Goal: Information Seeking & Learning: Learn about a topic

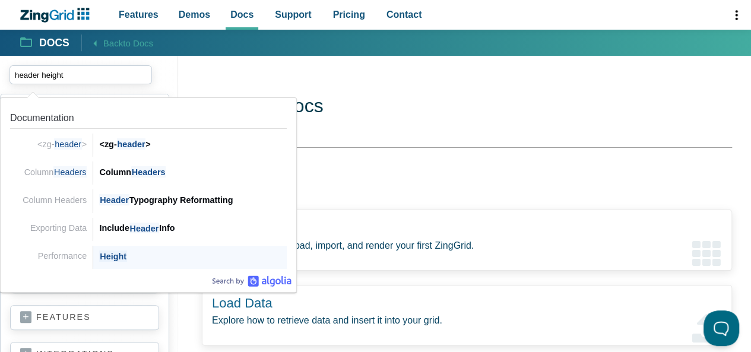
click at [116, 253] on span "Height" at bounding box center [112, 255] width 27 height 11
type input "header height"
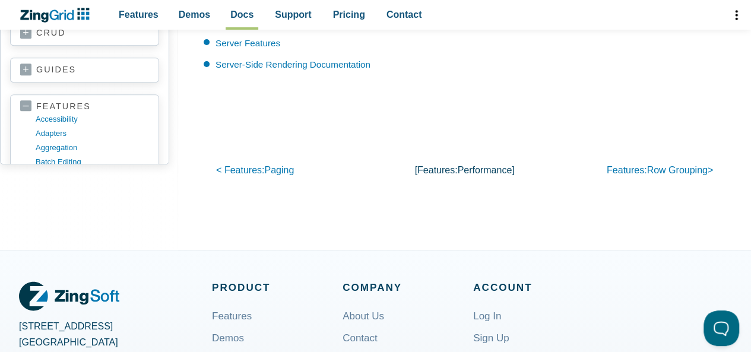
scroll to position [2333, 0]
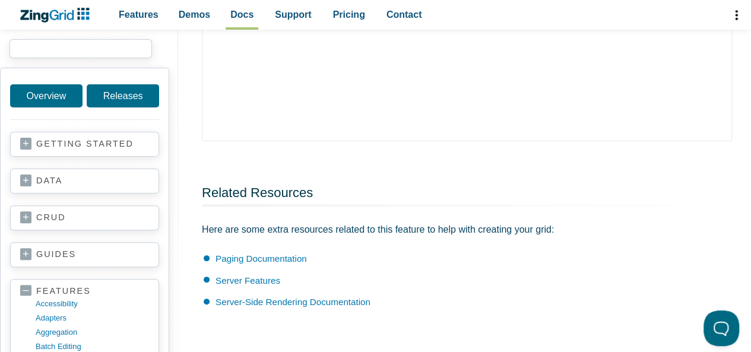
click at [62, 47] on input "search input" at bounding box center [80, 48] width 142 height 19
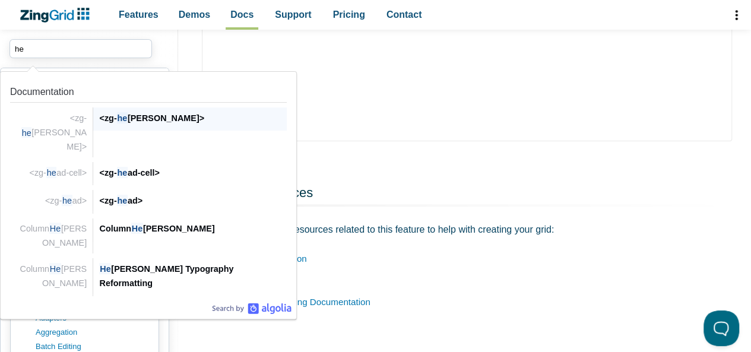
type input "h"
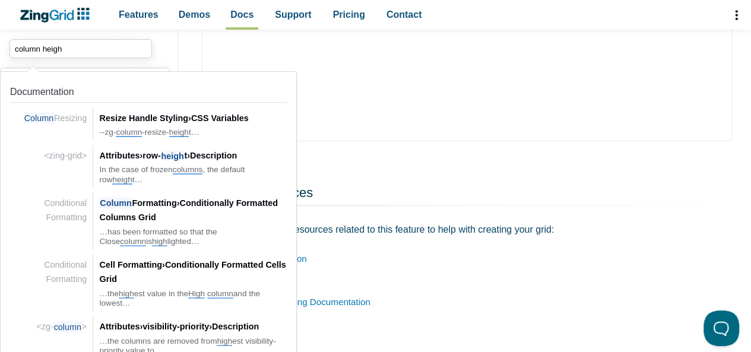
type input "column heigh"
click at [52, 17] on icon "ZingChart Logo. Click to return to the homepage" at bounding box center [61, 14] width 24 height 10
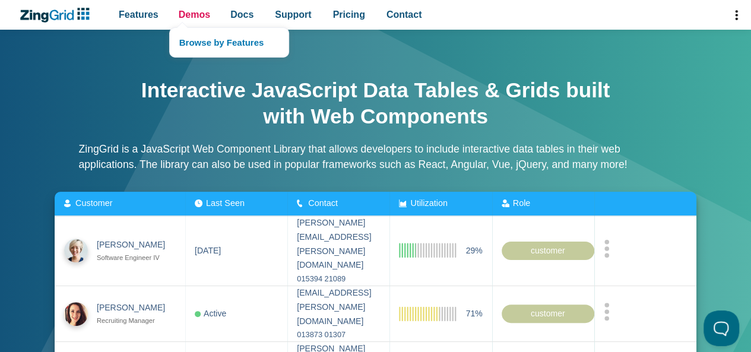
click at [205, 19] on span "Demos" at bounding box center [194, 15] width 31 height 16
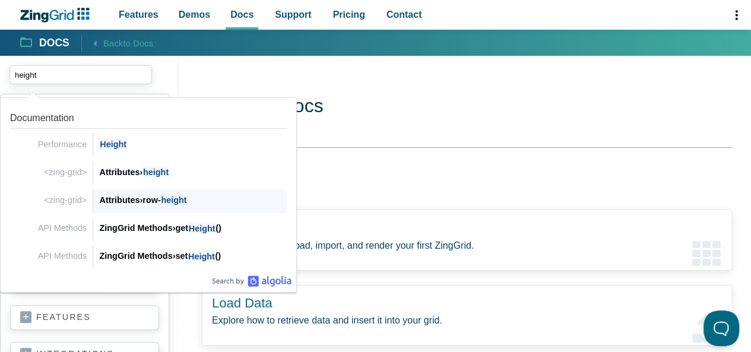
click at [142, 196] on span "›" at bounding box center [140, 199] width 3 height 9
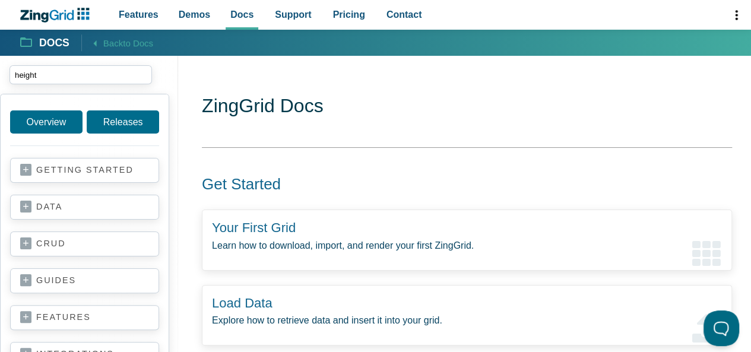
type input "height"
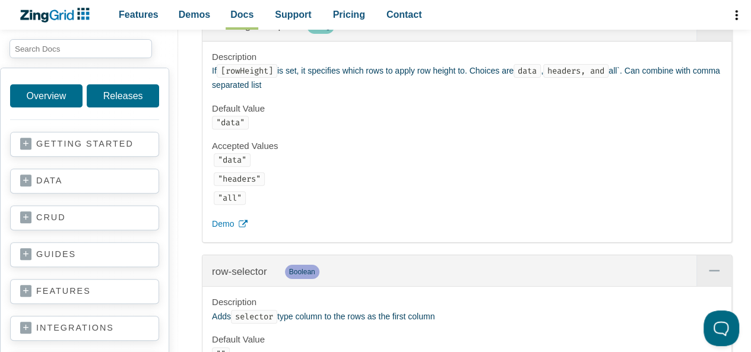
scroll to position [22766, 0]
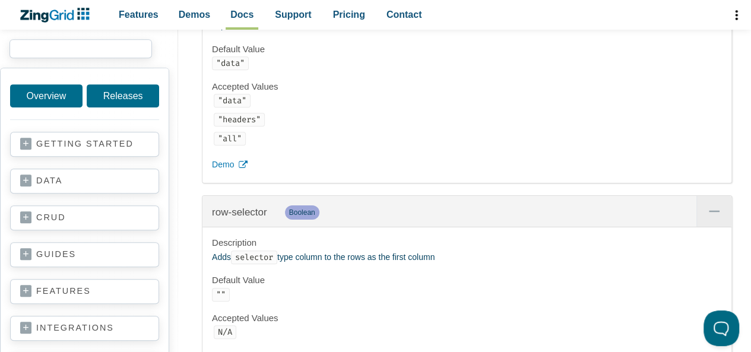
click at [55, 52] on input "search input" at bounding box center [80, 48] width 142 height 19
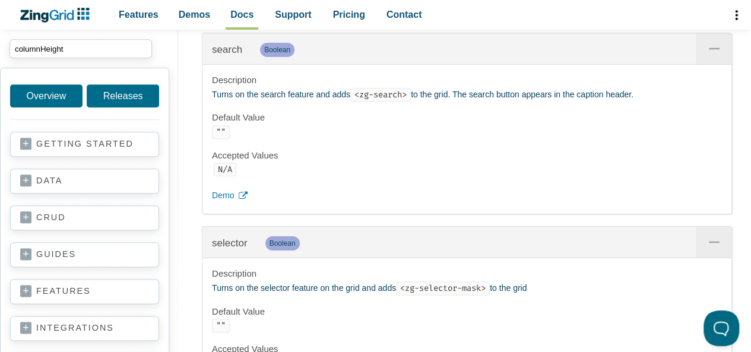
scroll to position [23359, 0]
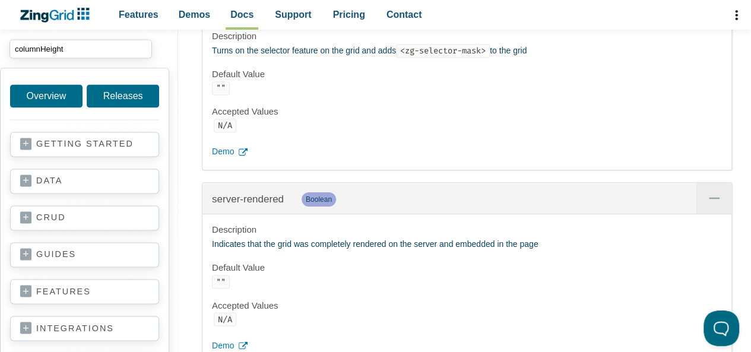
drag, startPoint x: 93, startPoint y: 48, endPoint x: 0, endPoint y: 49, distance: 93.2
click at [0, 49] on span "columnHeight columnHeight" at bounding box center [89, 49] width 178 height 38
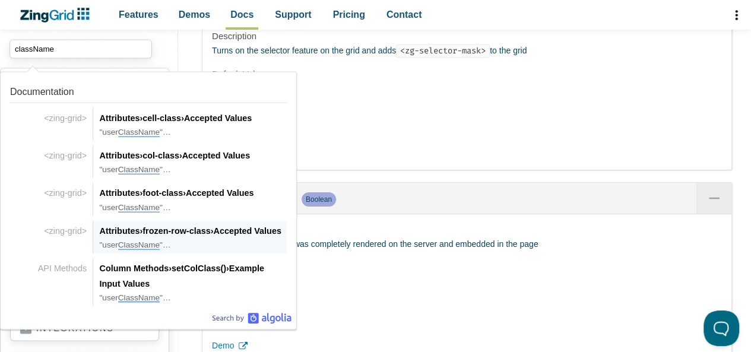
scroll to position [23241, 0]
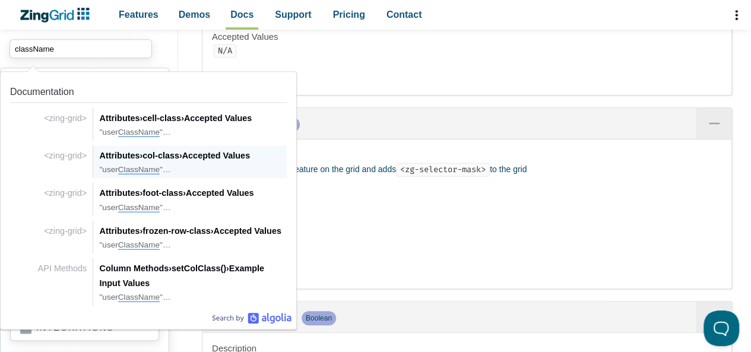
click at [155, 158] on div "Attributes › col-class › Accepted Values" at bounding box center [193, 155] width 188 height 14
type input "className"
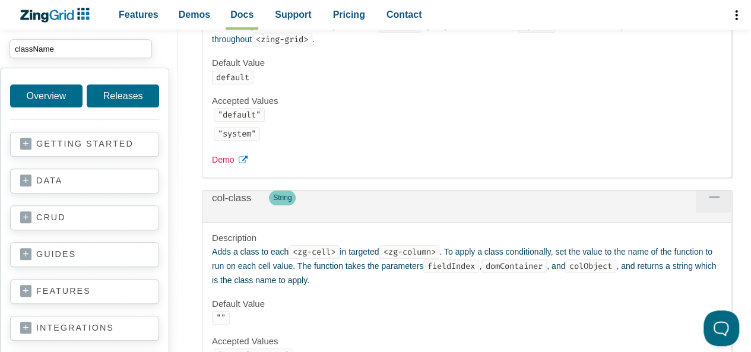
scroll to position [4984, 0]
